Goal: Find specific page/section: Find specific page/section

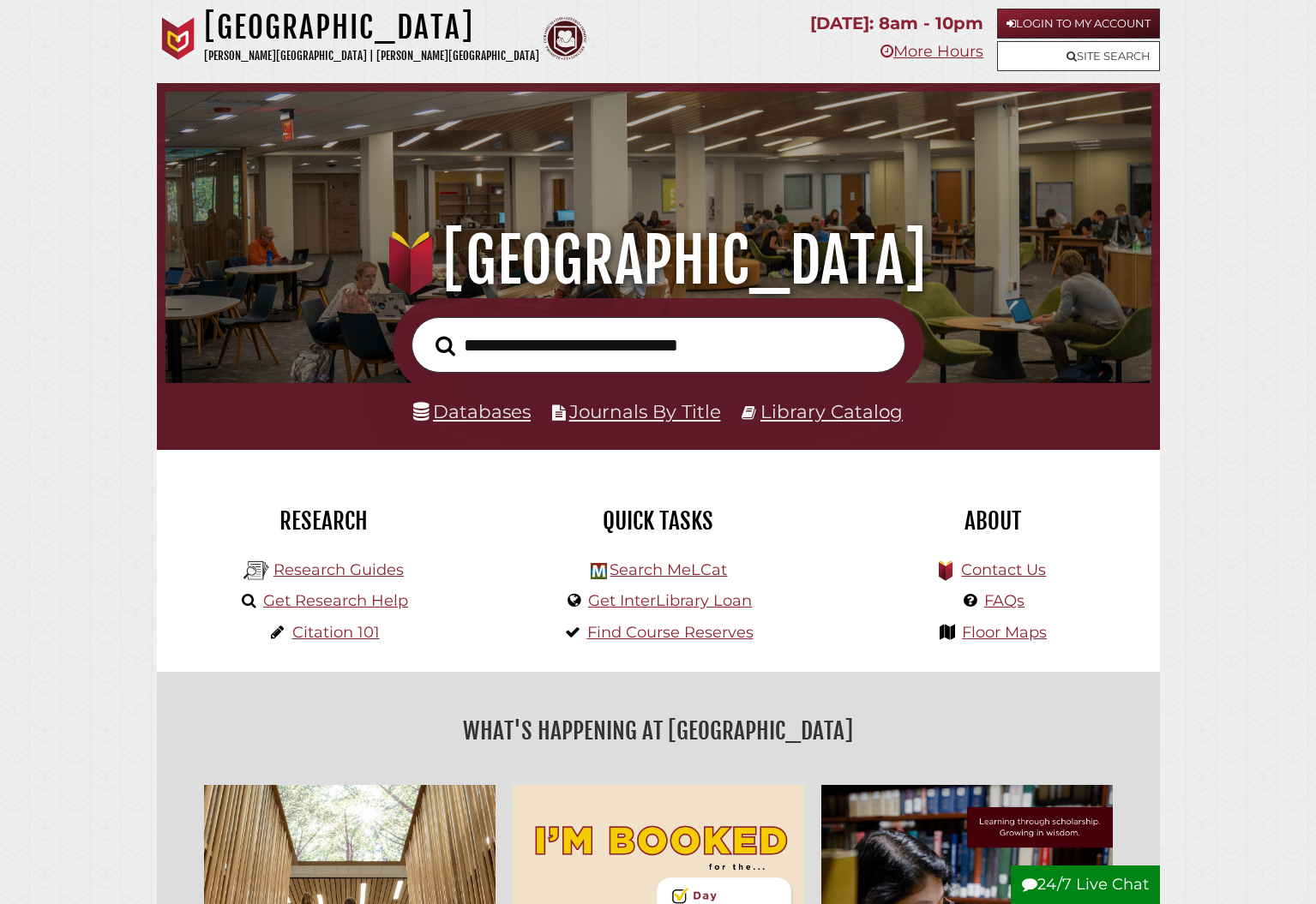
scroll to position [325, 977]
click at [606, 635] on link "Find Course Reserves" at bounding box center [669, 633] width 167 height 19
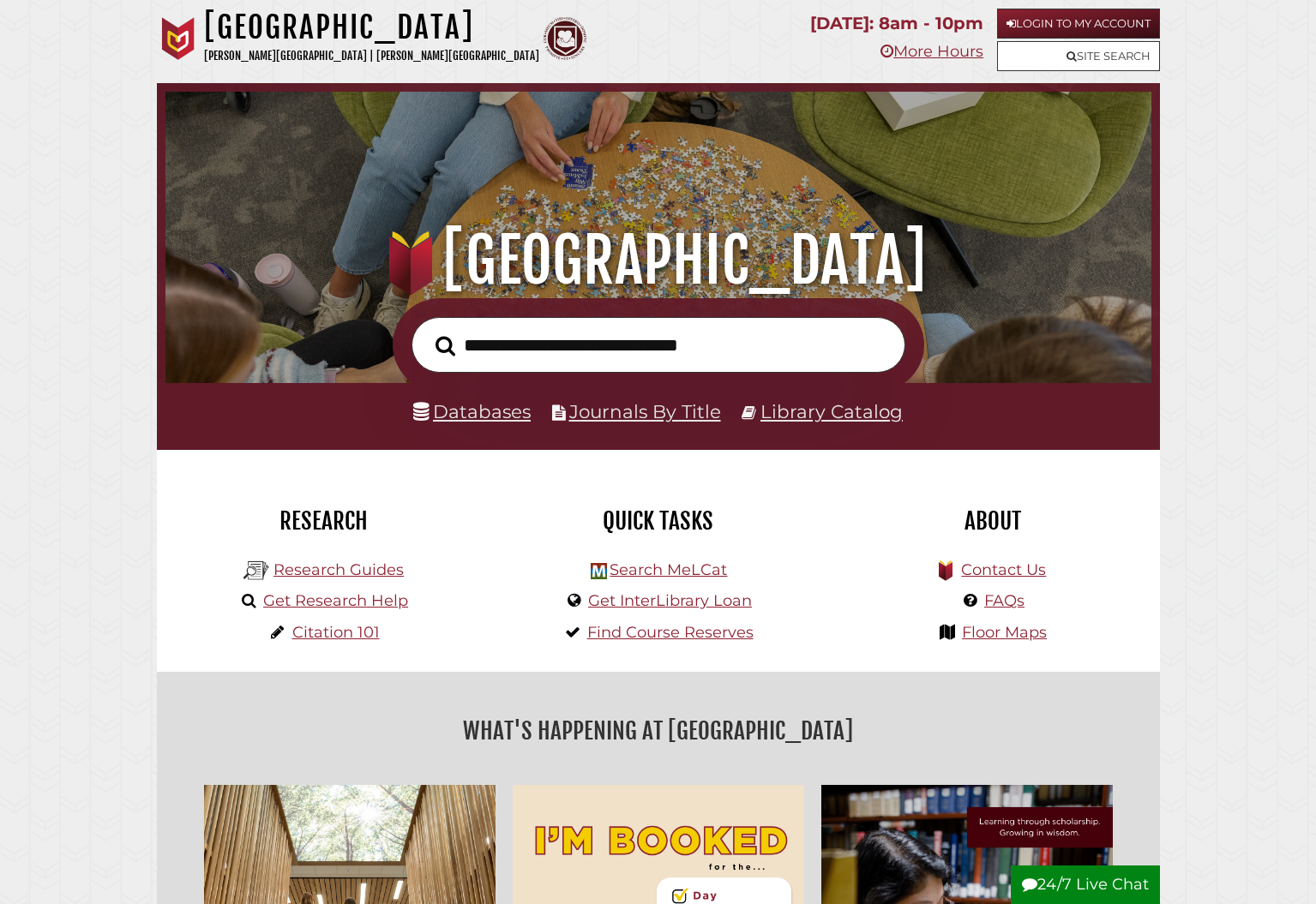
scroll to position [325, 977]
click at [691, 628] on link "Find Course Reserves" at bounding box center [669, 633] width 167 height 19
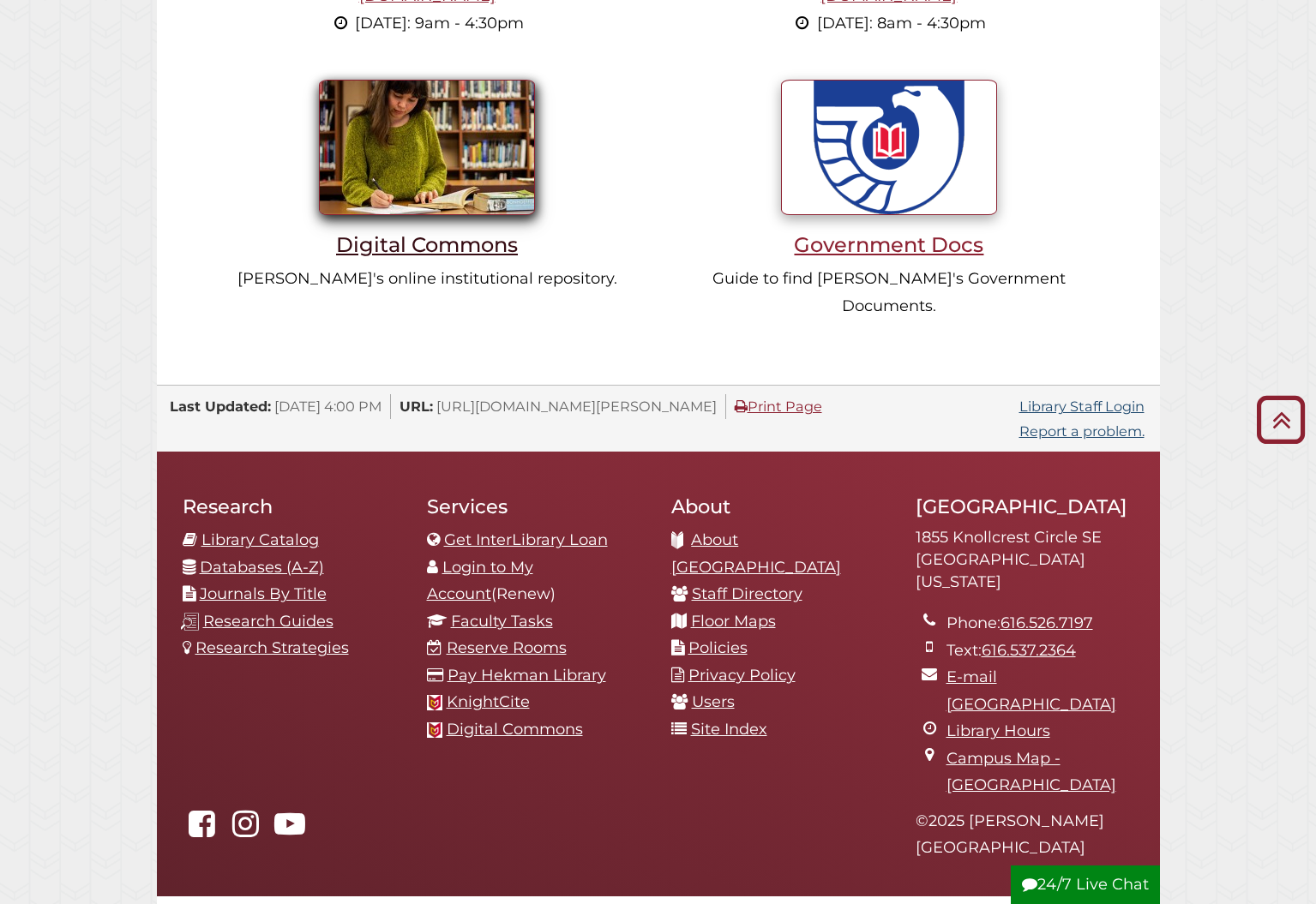
scroll to position [1536, 0]
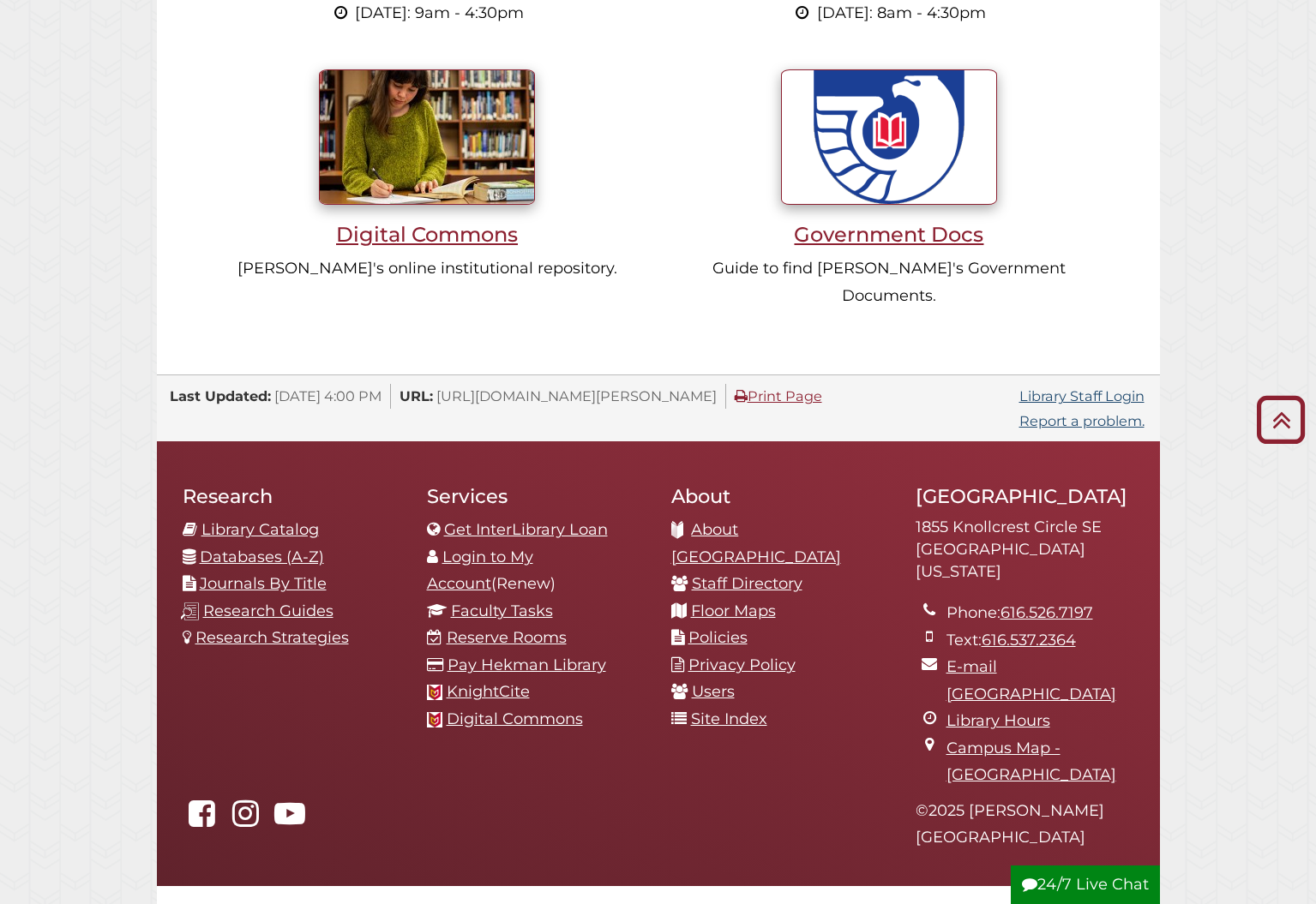
click at [508, 629] on link "Reserve Rooms" at bounding box center [507, 638] width 120 height 19
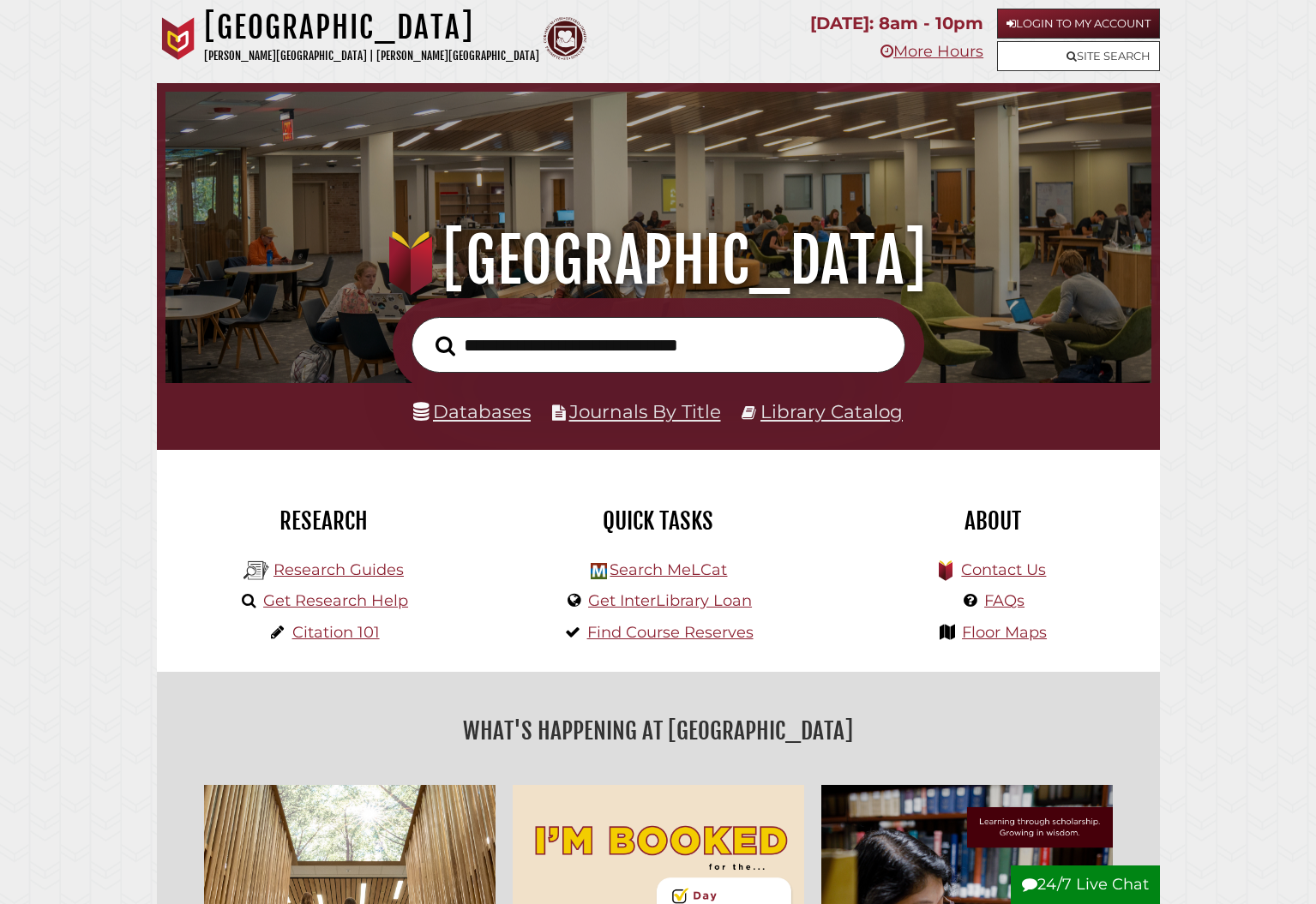
scroll to position [0, 0]
click at [1034, 20] on link "Login to My Account" at bounding box center [1078, 24] width 163 height 30
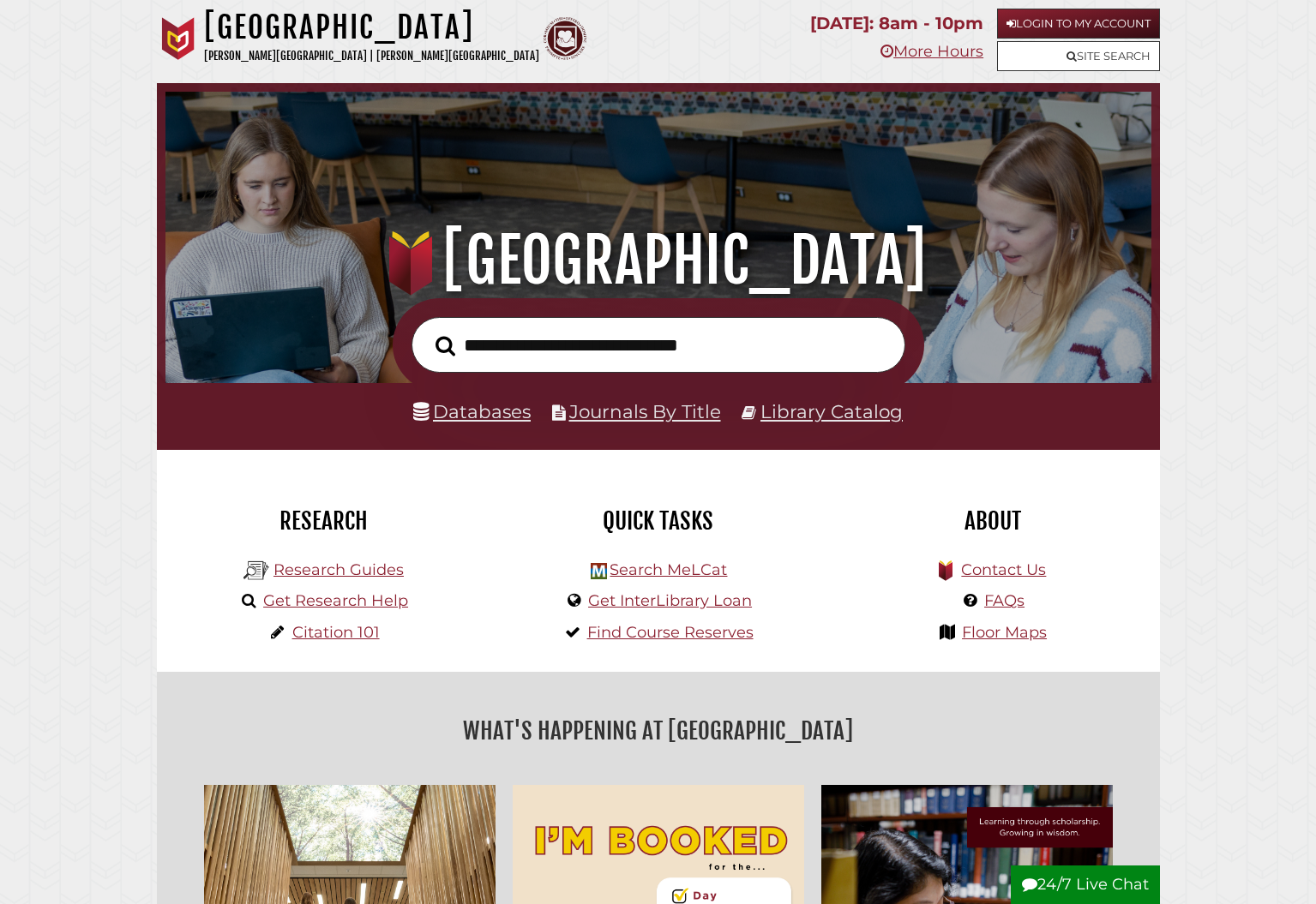
scroll to position [325, 977]
click at [682, 626] on link "Find Course Reserves" at bounding box center [669, 633] width 167 height 19
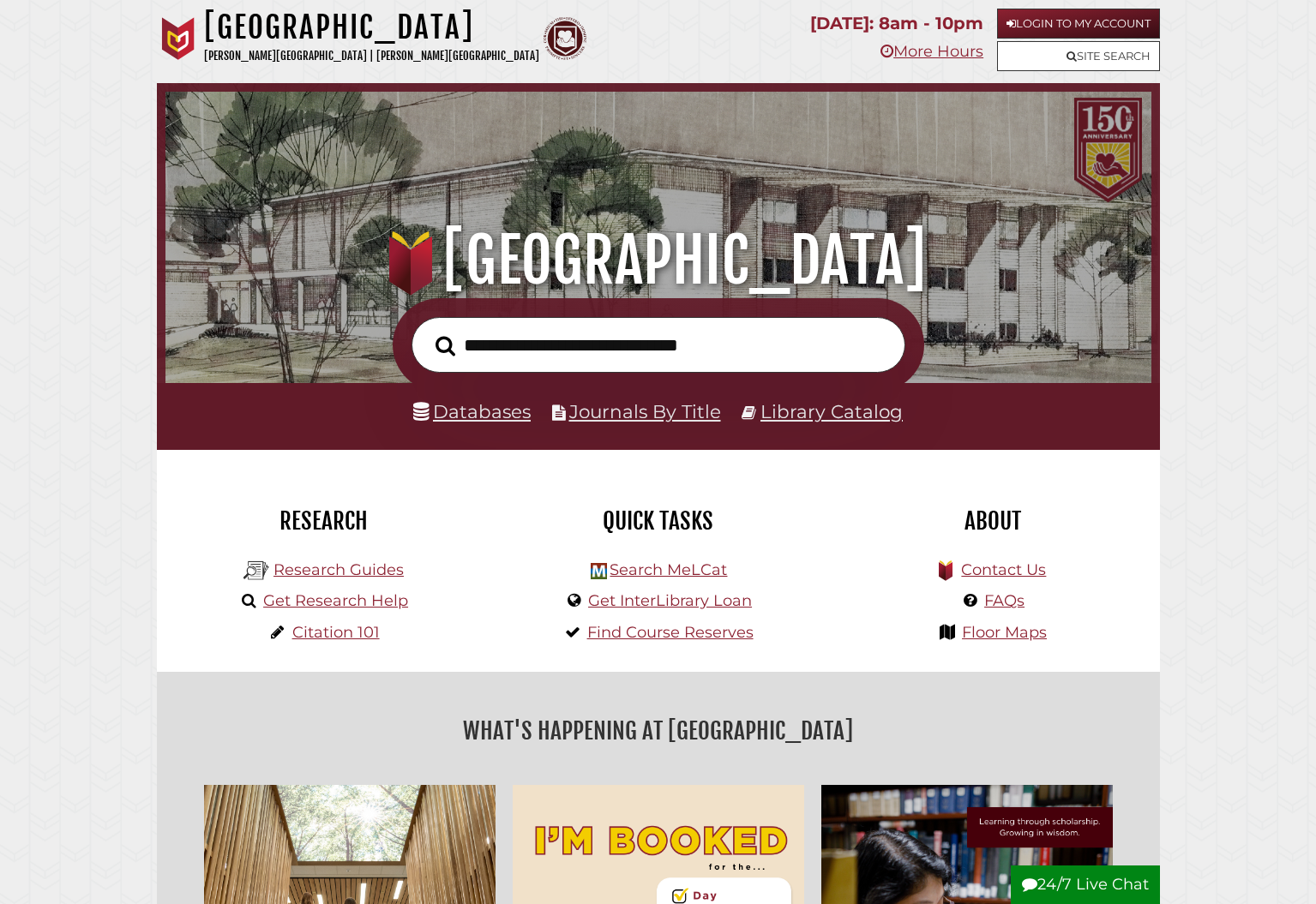
scroll to position [325, 977]
click at [545, 339] on input "text" at bounding box center [658, 345] width 494 height 56
type input "*******"
click at [444, 344] on button "Search" at bounding box center [445, 346] width 37 height 30
click at [642, 637] on link "Find Course Reserves" at bounding box center [669, 633] width 167 height 19
